Goal: Find specific page/section: Find specific page/section

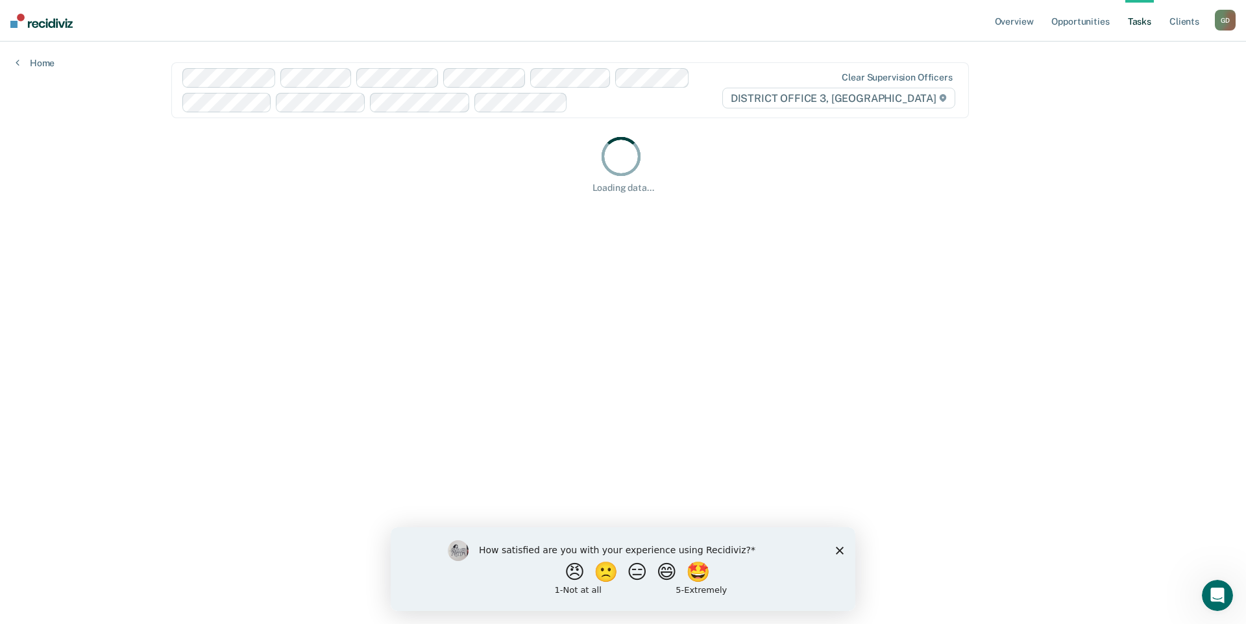
click at [842, 549] on icon "Close survey" at bounding box center [840, 550] width 8 height 8
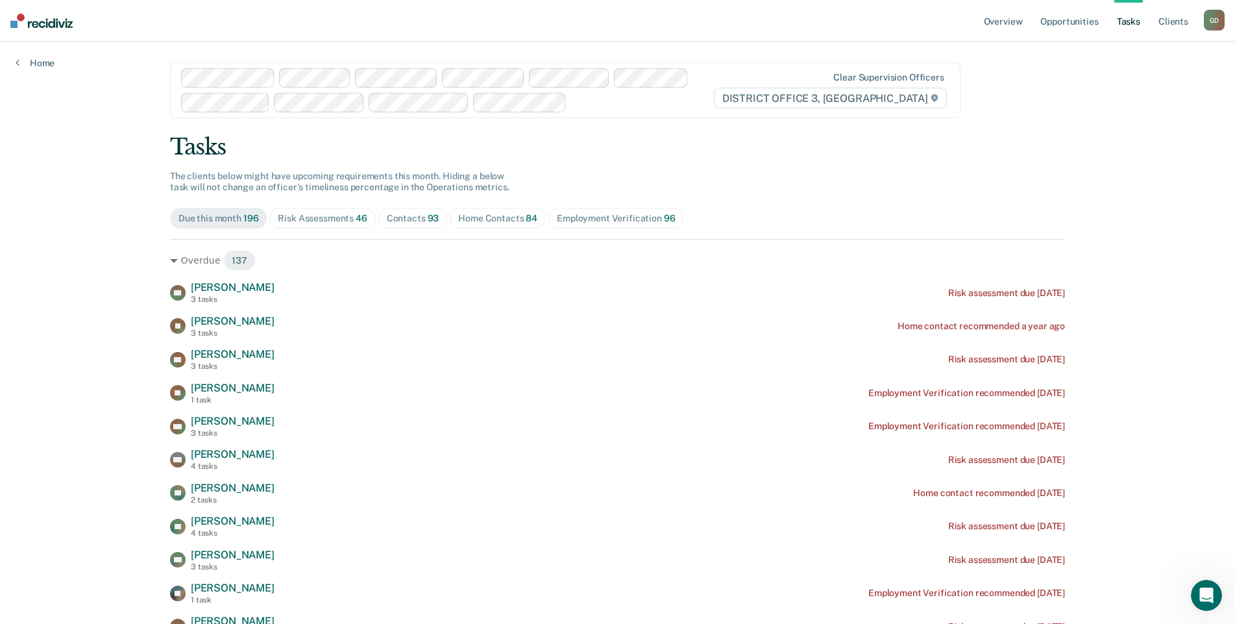
click at [1212, 18] on div "G D" at bounding box center [1214, 20] width 21 height 21
click at [1154, 82] on link "Go to Operations" at bounding box center [1162, 85] width 105 height 11
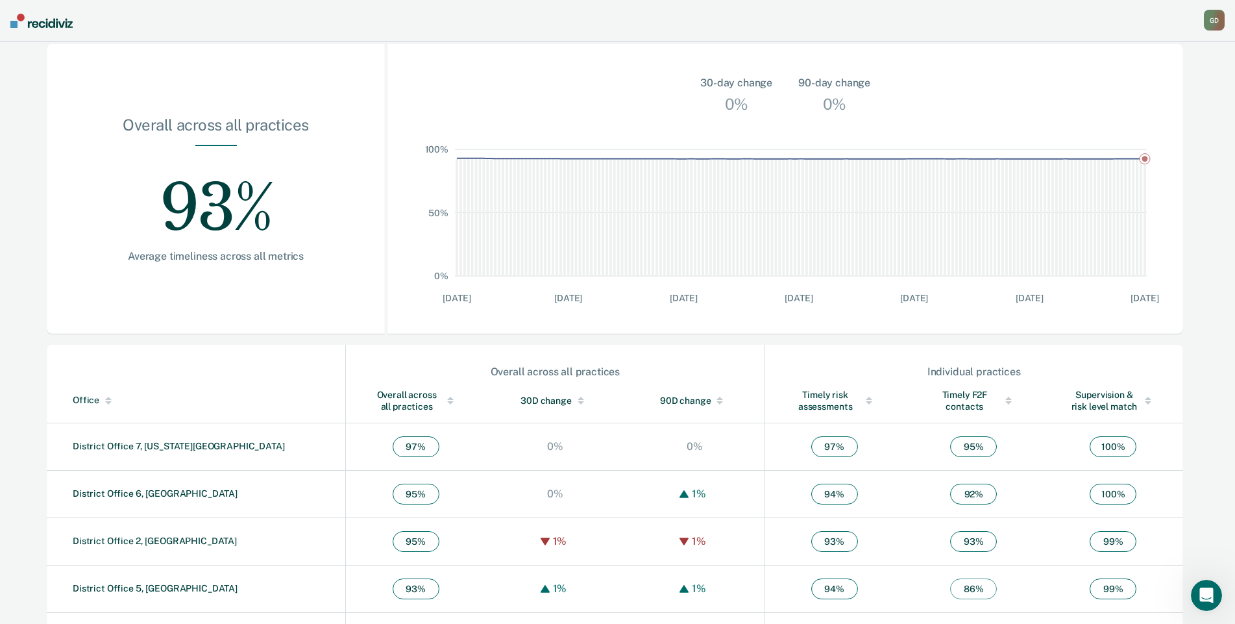
scroll to position [281, 0]
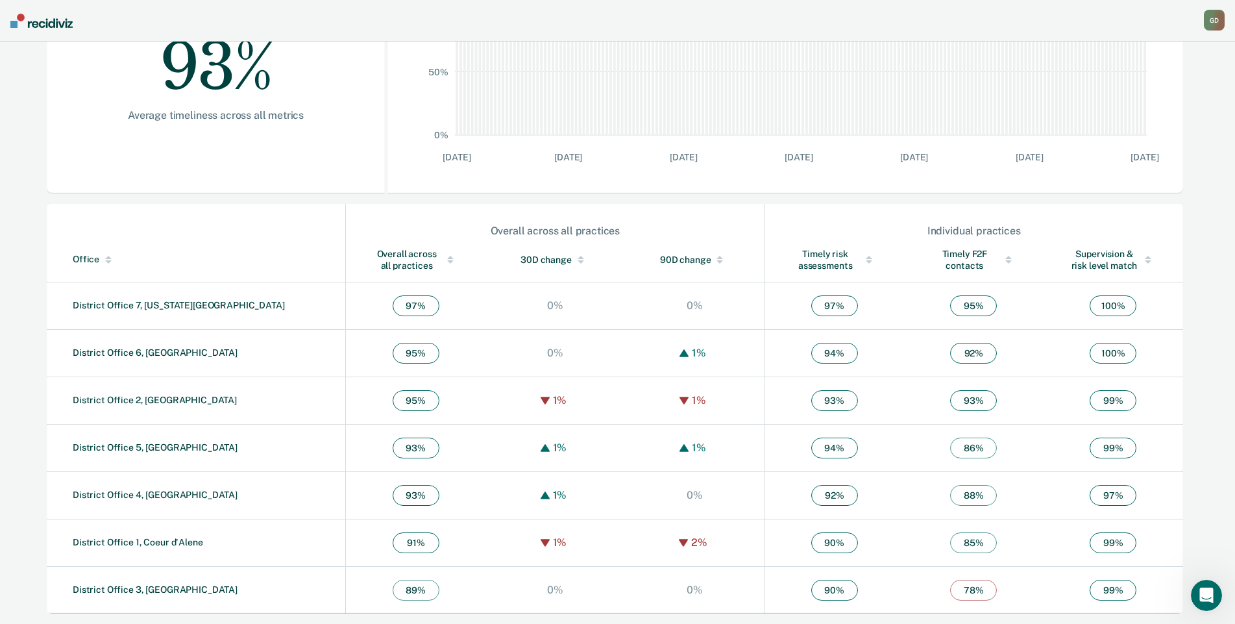
click at [950, 586] on span "78 %" at bounding box center [973, 590] width 47 height 21
click at [162, 590] on link "District Office 3, [GEOGRAPHIC_DATA]" at bounding box center [155, 589] width 165 height 10
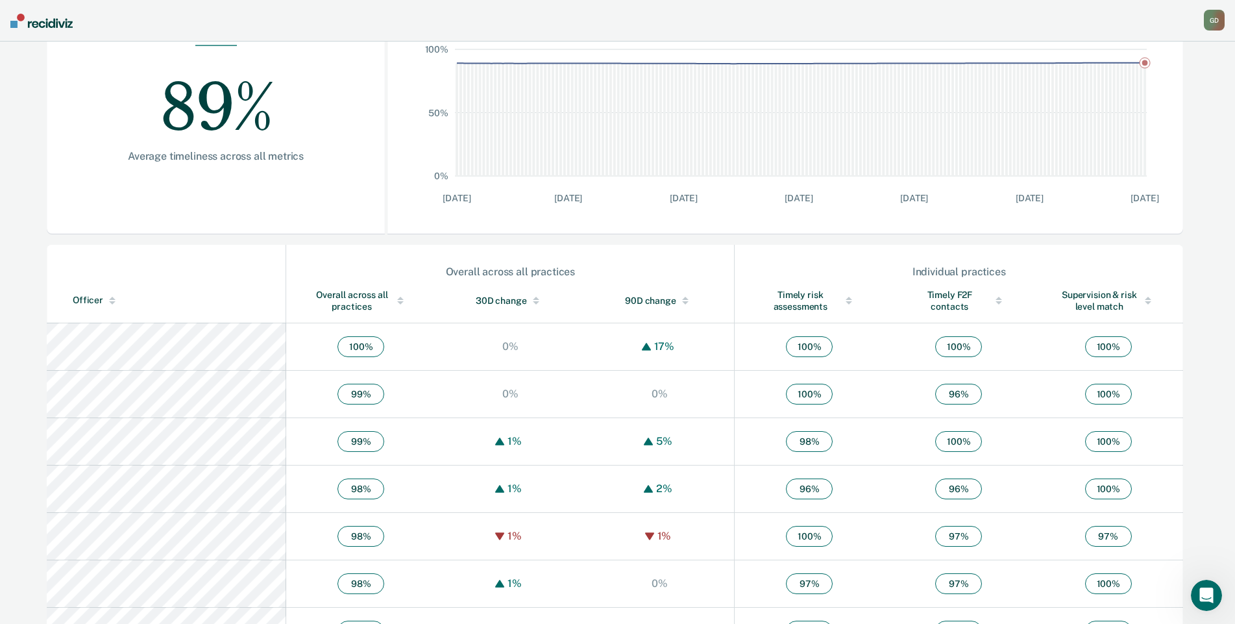
scroll to position [243, 0]
click at [944, 295] on div "Timely F2F contacts" at bounding box center [958, 297] width 97 height 23
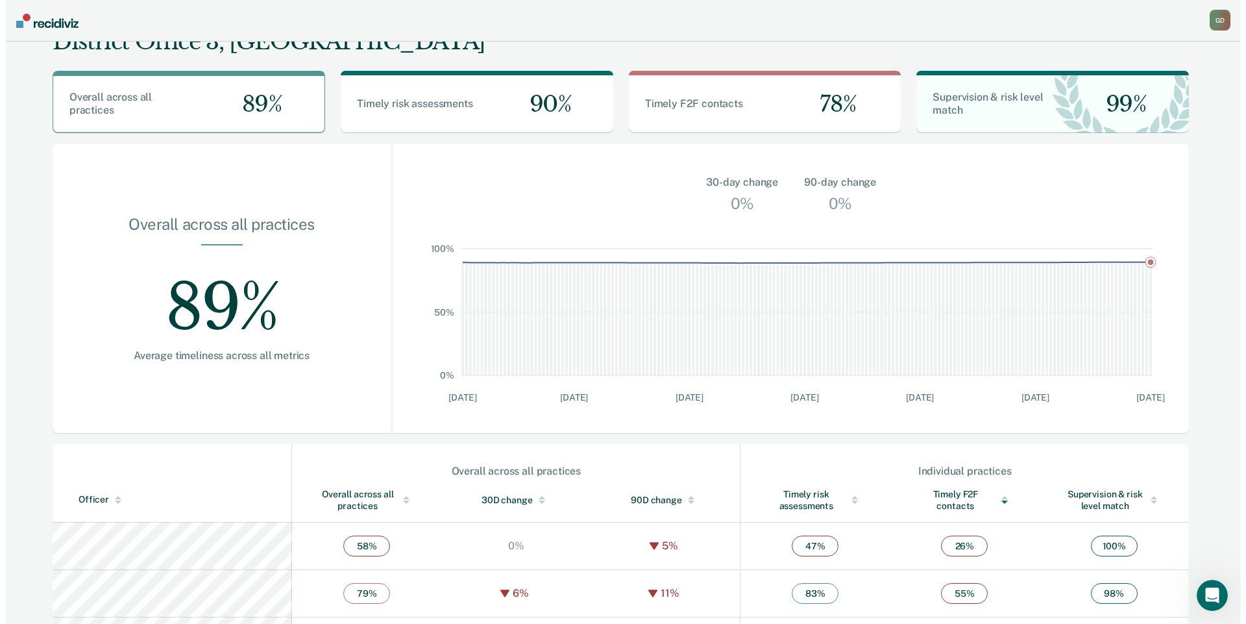
scroll to position [0, 0]
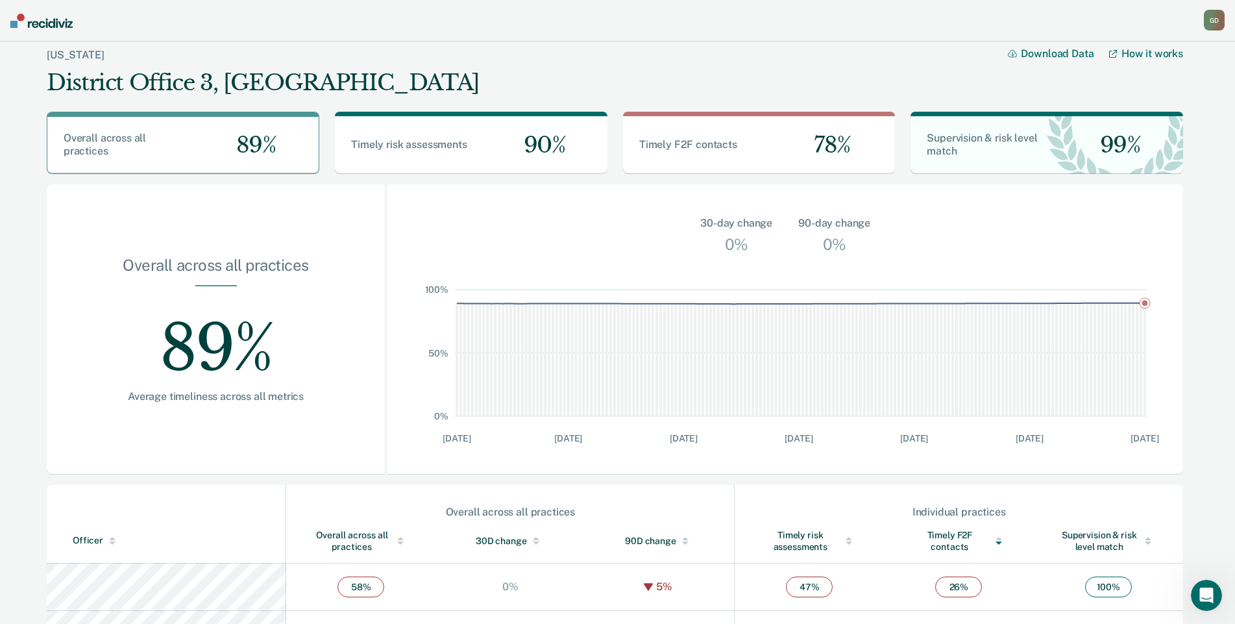
click at [1221, 19] on div "G D" at bounding box center [1214, 20] width 21 height 21
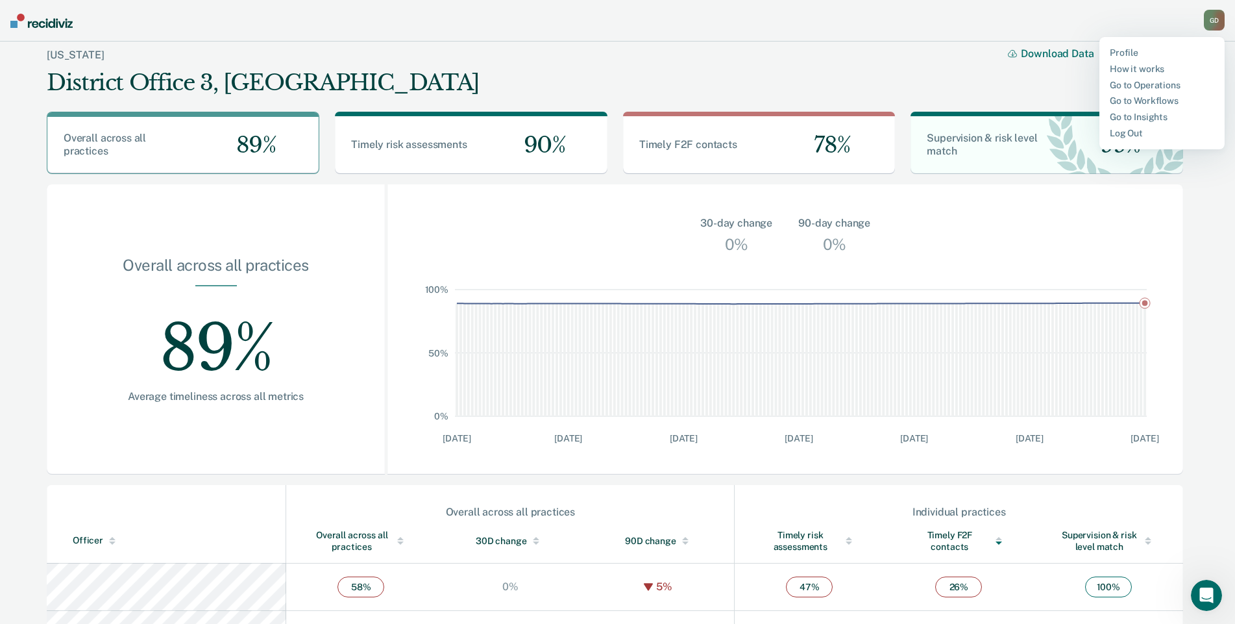
click at [713, 16] on nav "[PERSON_NAME] Profile How it works Go to Operations Go to Workflows Go to Insig…" at bounding box center [617, 21] width 1235 height 42
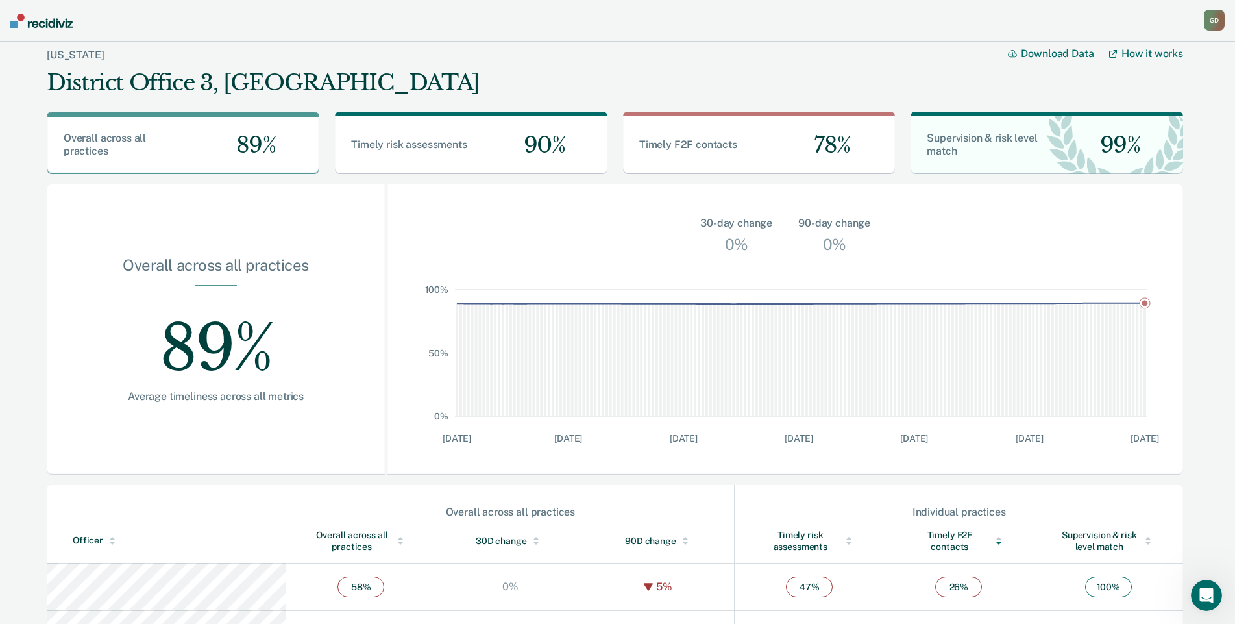
click at [47, 25] on img at bounding box center [41, 21] width 62 height 14
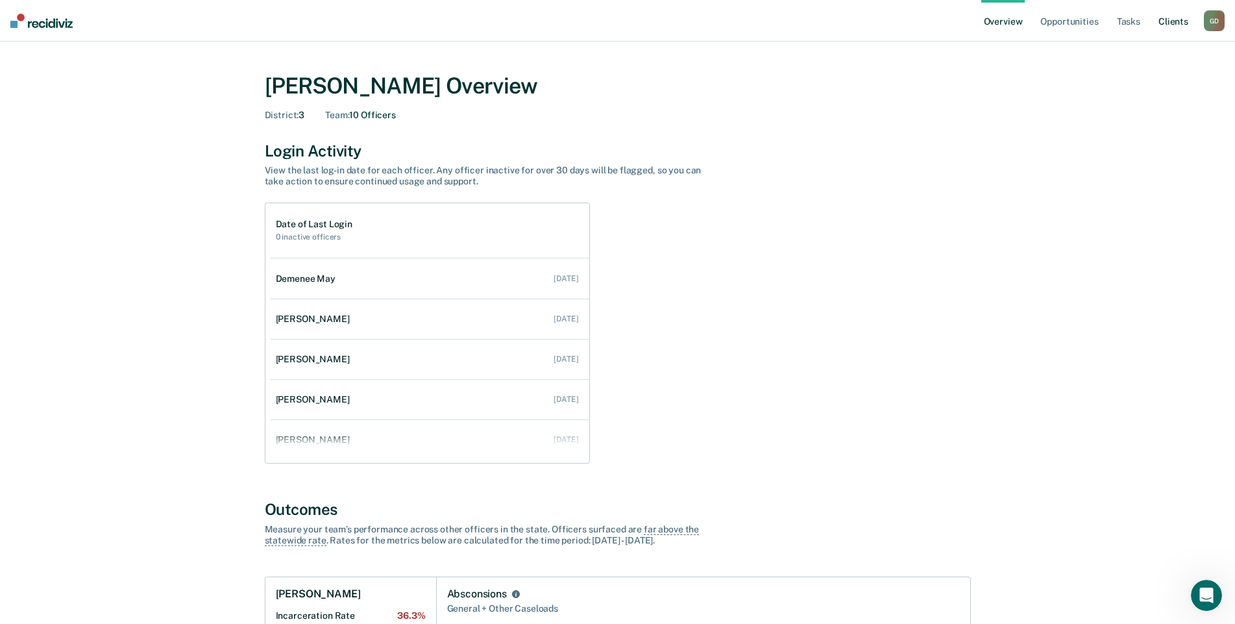
click at [1182, 19] on link "Client s" at bounding box center [1173, 21] width 35 height 42
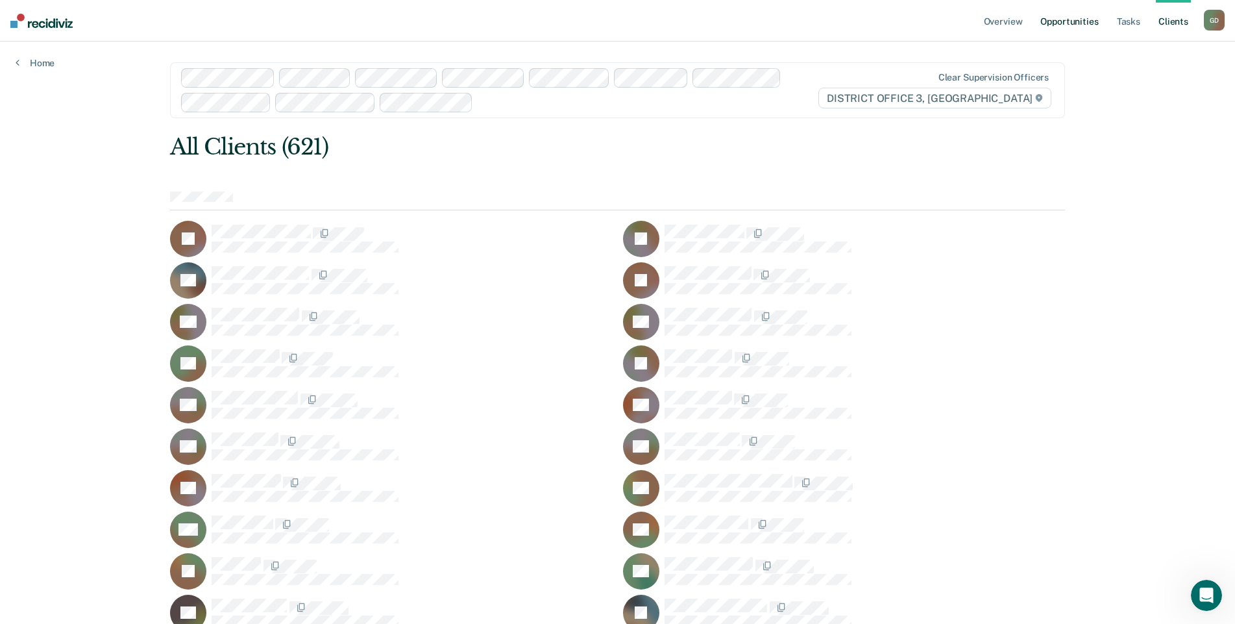
click at [1063, 21] on link "Opportunities" at bounding box center [1069, 21] width 63 height 42
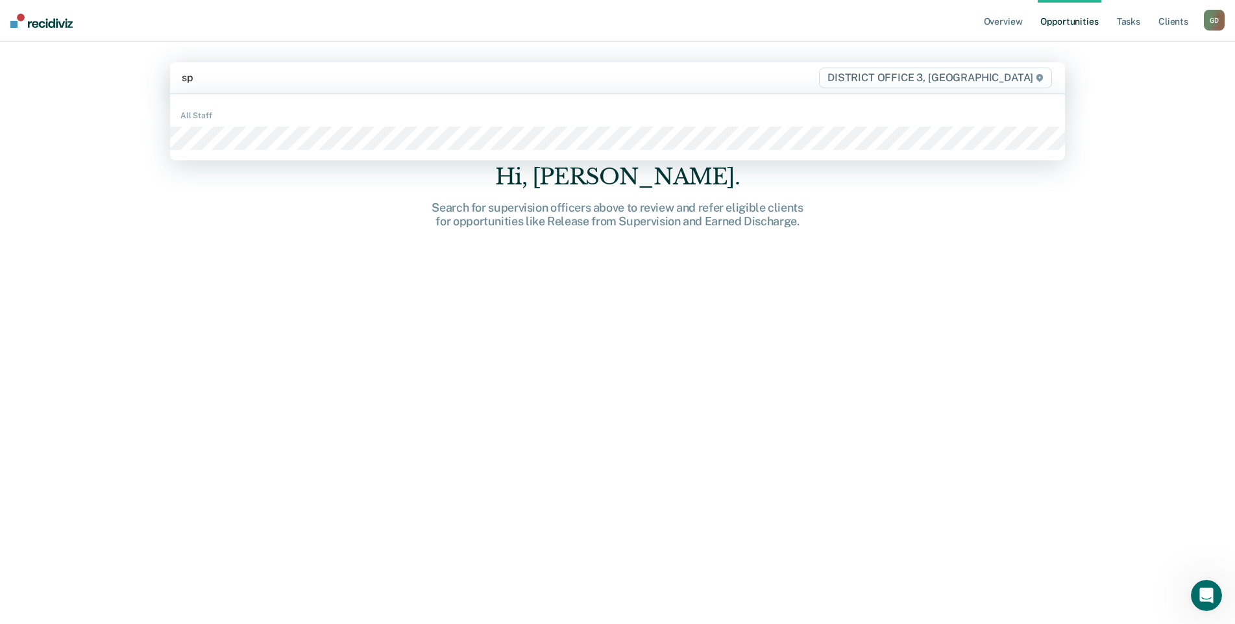
type input "spe"
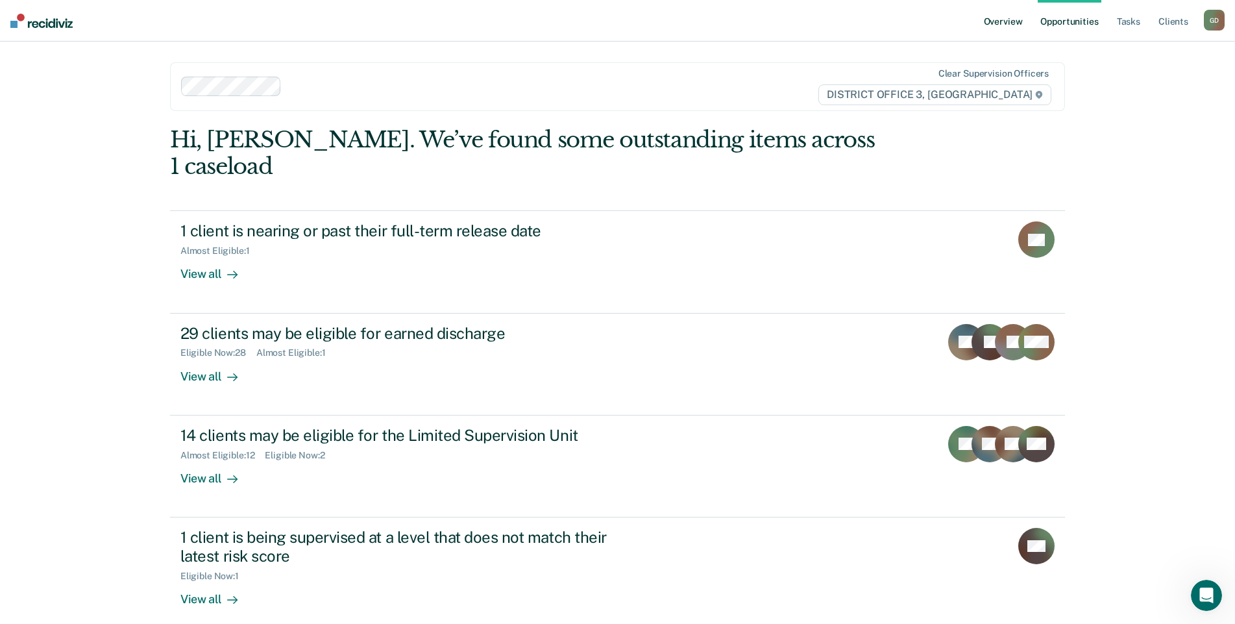
click at [987, 19] on link "Overview" at bounding box center [1003, 21] width 44 height 42
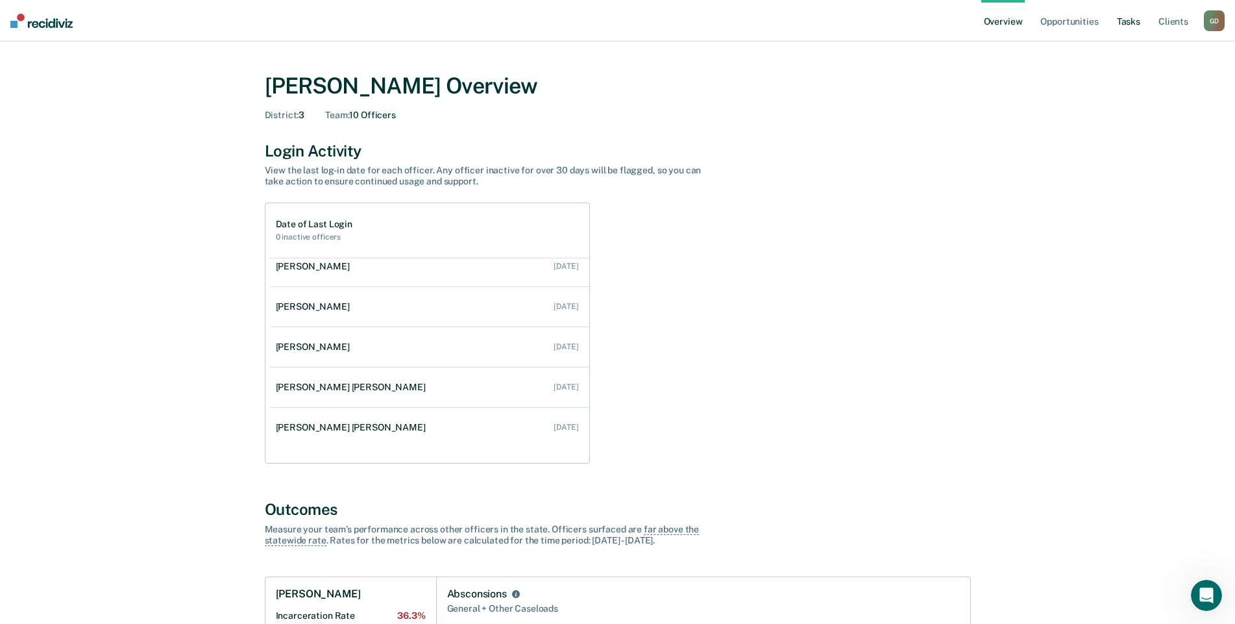
click at [1118, 22] on link "Tasks" at bounding box center [1129, 21] width 29 height 42
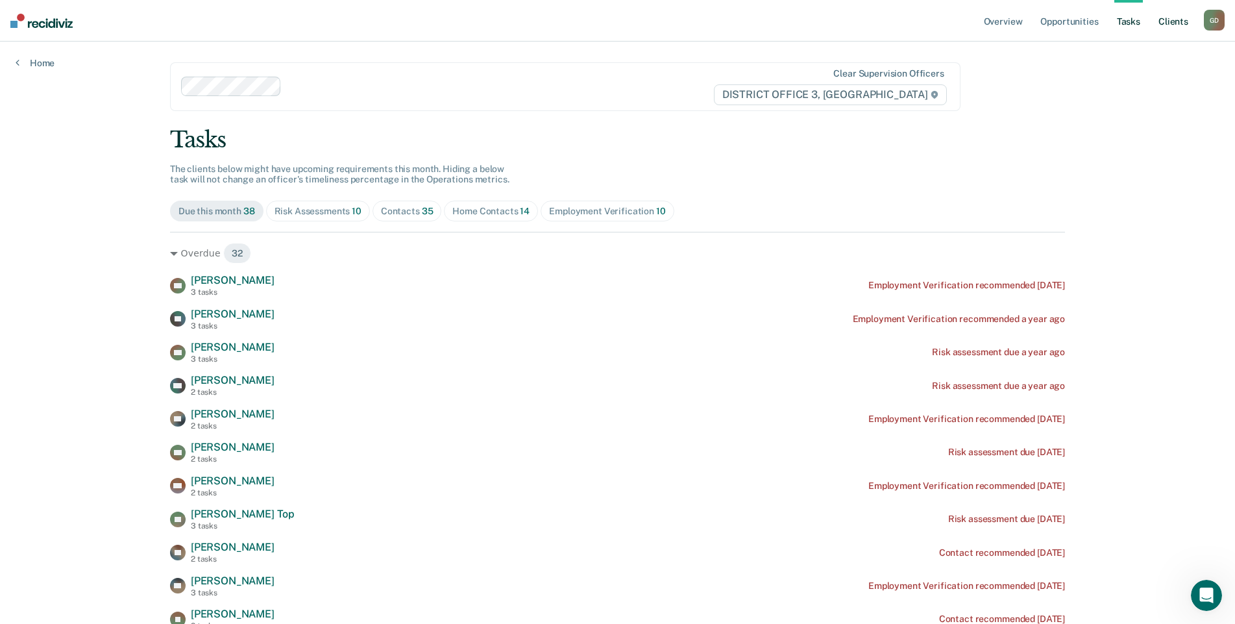
click at [1177, 15] on link "Client s" at bounding box center [1173, 21] width 35 height 42
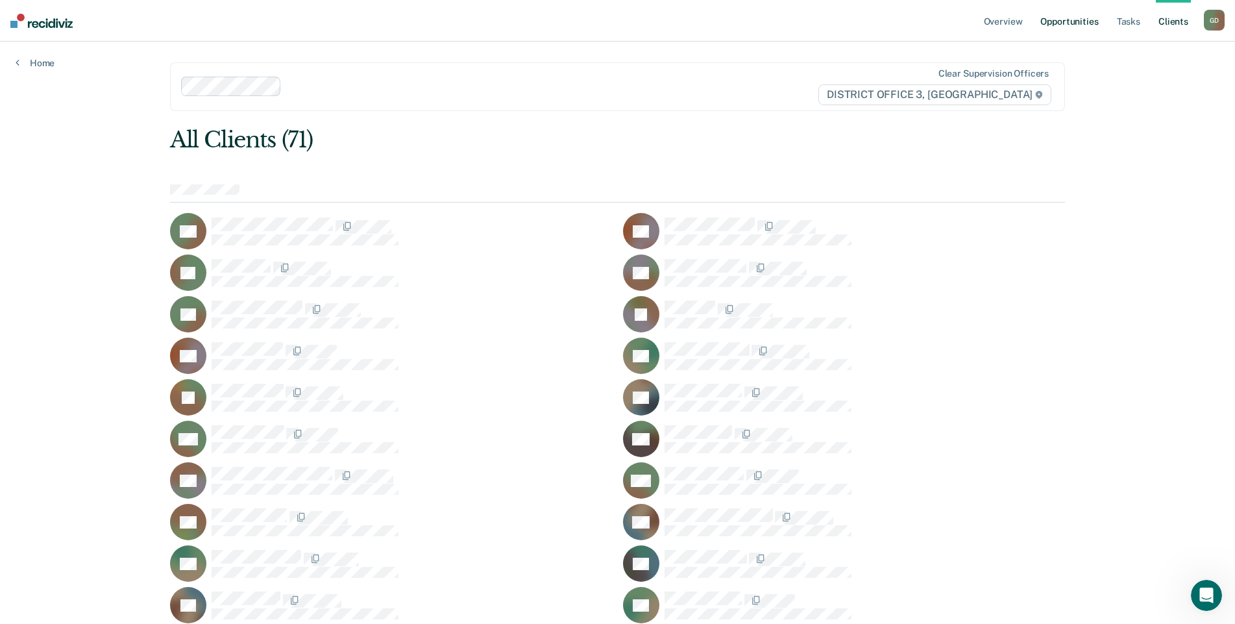
click at [1063, 18] on link "Opportunities" at bounding box center [1069, 21] width 63 height 42
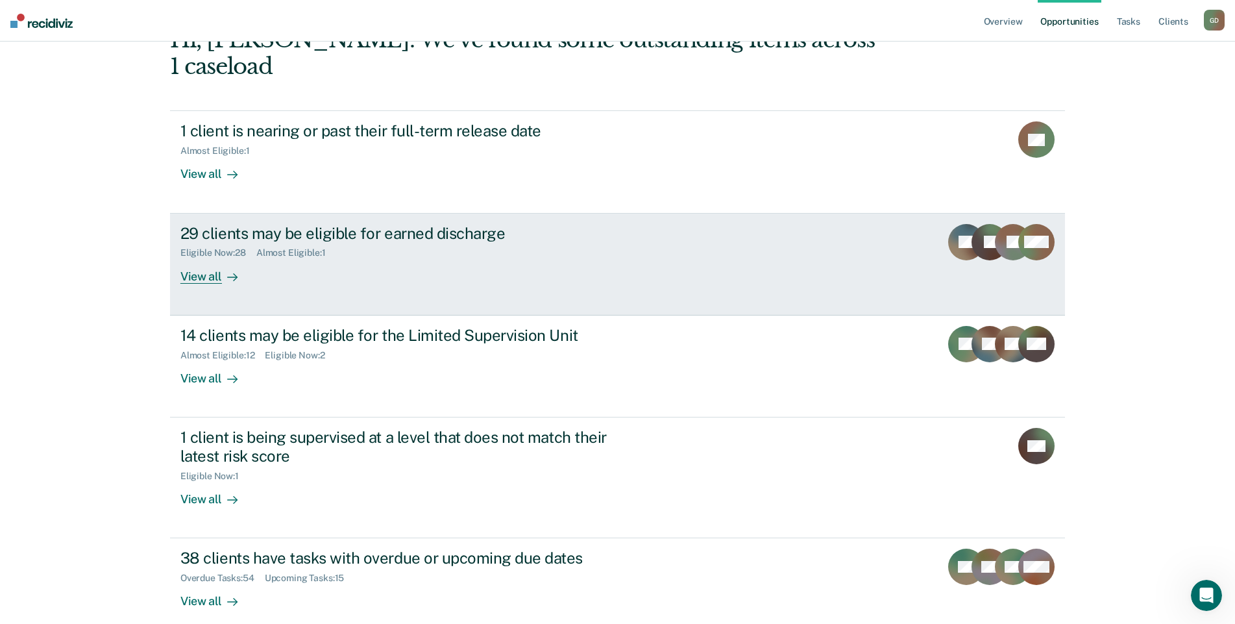
scroll to position [142, 0]
